Goal: Task Accomplishment & Management: Complete application form

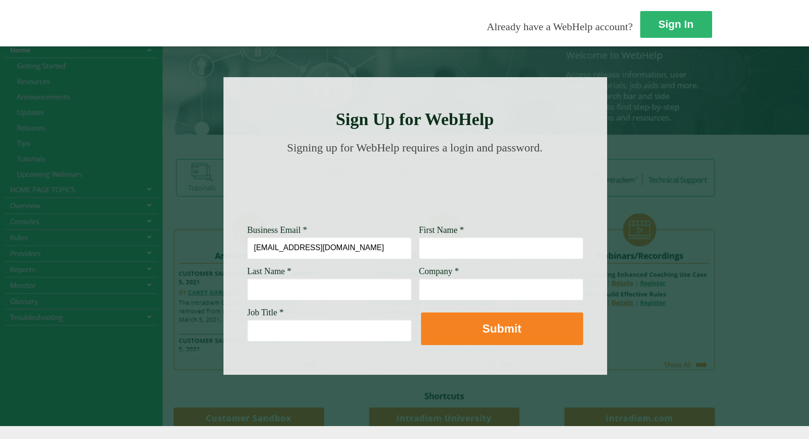
type input "[EMAIL_ADDRESS][DOMAIN_NAME]"
click at [419, 251] on input "First Name *" at bounding box center [501, 248] width 164 height 22
type input "Mark"
click at [248, 284] on input "Last Name *" at bounding box center [330, 289] width 164 height 22
type input "[PERSON_NAME]"
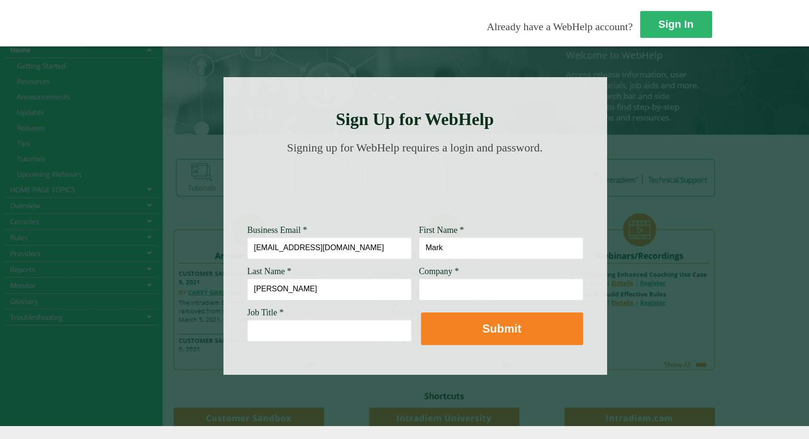
click at [419, 290] on input "Company *" at bounding box center [501, 289] width 164 height 22
type input "[PERSON_NAME]"
click at [421, 313] on button "Submit" at bounding box center [502, 329] width 162 height 33
type input "F"
click at [426, 296] on input "[PERSON_NAME]" at bounding box center [501, 289] width 164 height 22
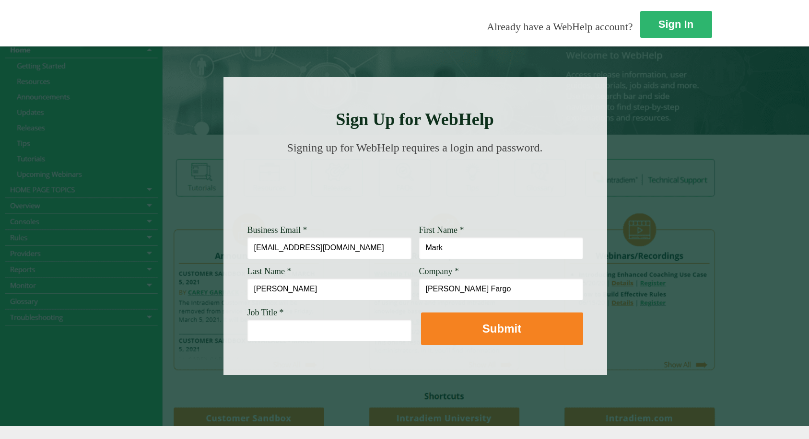
type input "[PERSON_NAME] Fargo"
click at [248, 249] on input "[EMAIL_ADDRESS][DOMAIN_NAME]" at bounding box center [330, 248] width 164 height 22
type input "[EMAIL_ADDRESS][DOMAIN_NAME]"
click at [224, 345] on div at bounding box center [416, 226] width 384 height 298
click at [248, 337] on input "Job Title *" at bounding box center [330, 331] width 164 height 22
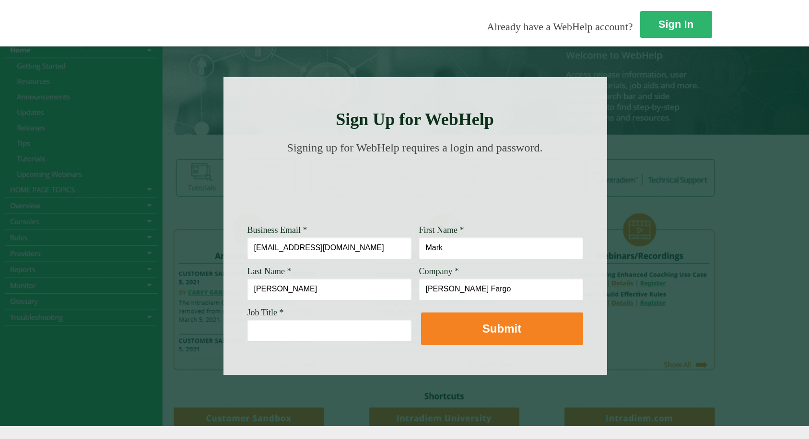
click at [248, 335] on input "Job Title *" at bounding box center [330, 331] width 164 height 22
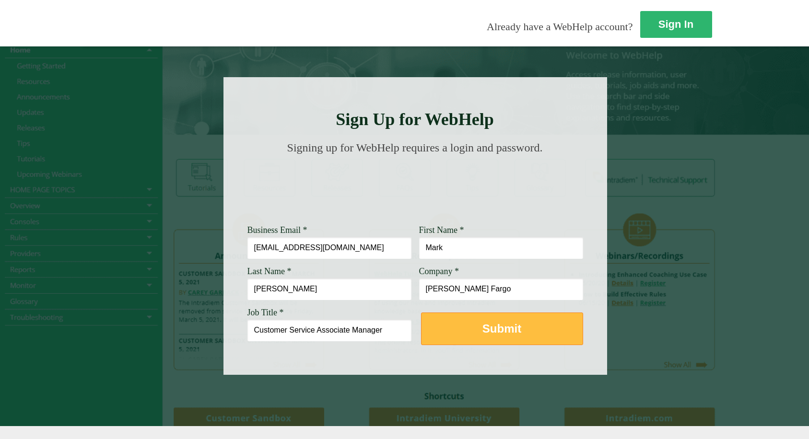
type input "Customer Service Associate Manager"
click at [483, 326] on strong "Submit" at bounding box center [502, 328] width 39 height 13
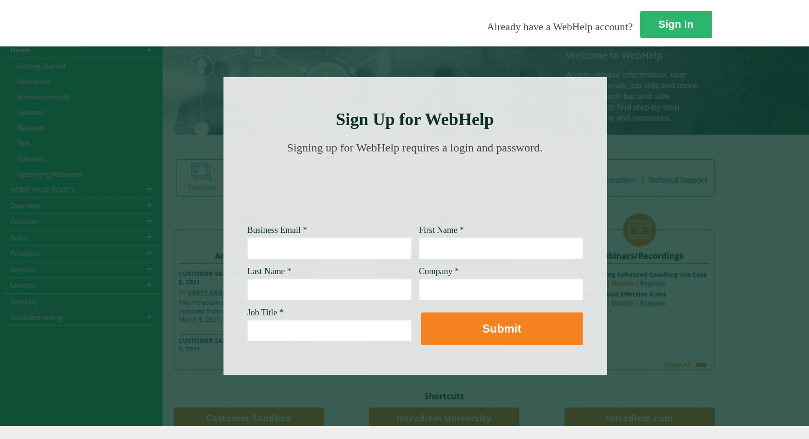
click at [395, 24] on div "Sign In Already have a WebHelp account?" at bounding box center [485, 23] width 809 height 47
